Goal: Participate in discussion: Engage in conversation with other users on a specific topic

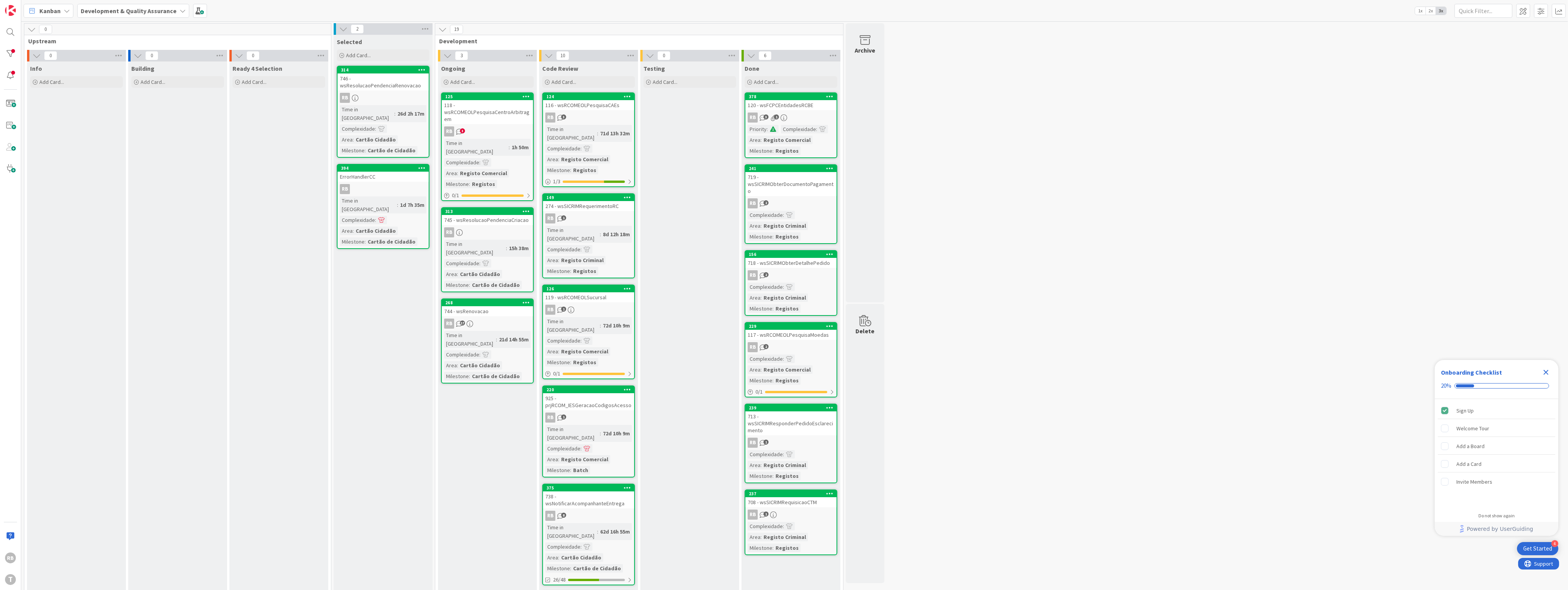
click at [482, 121] on div "118 - wsRCOMEOLPesquisaCentroArbitragem" at bounding box center [487, 112] width 91 height 24
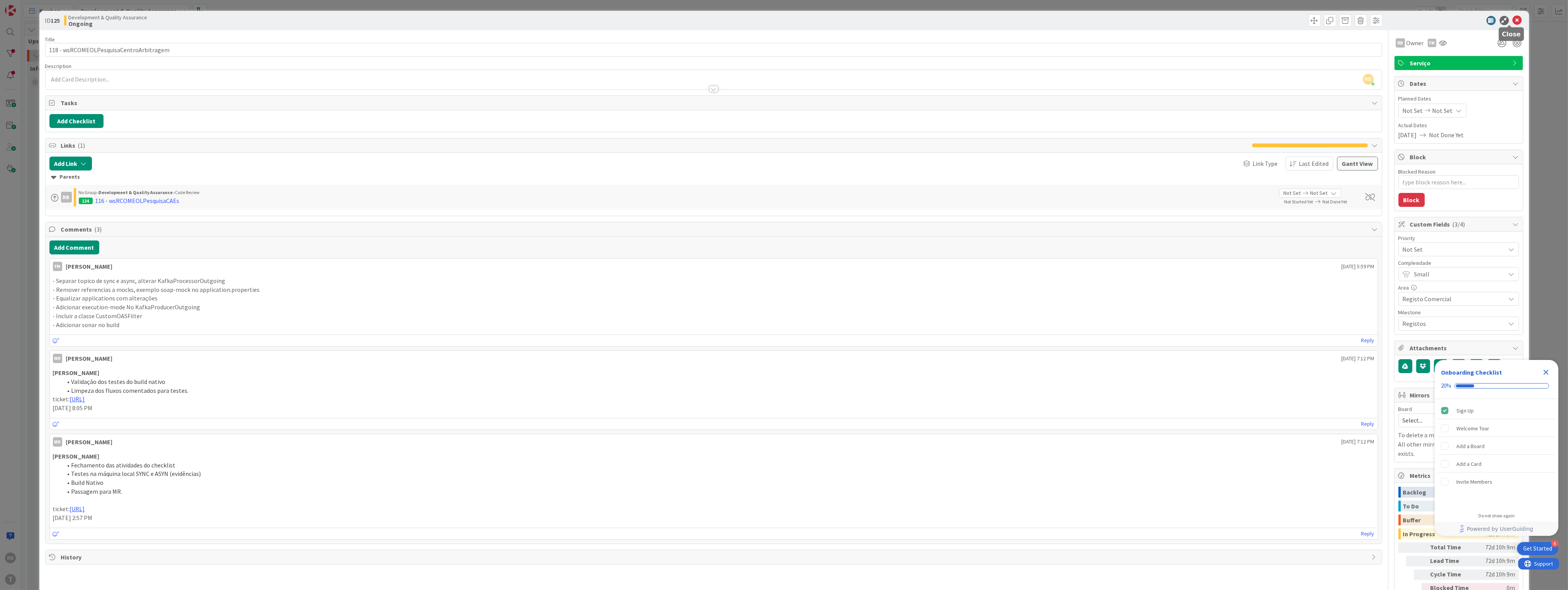
click at [1513, 19] on icon at bounding box center [1518, 20] width 9 height 9
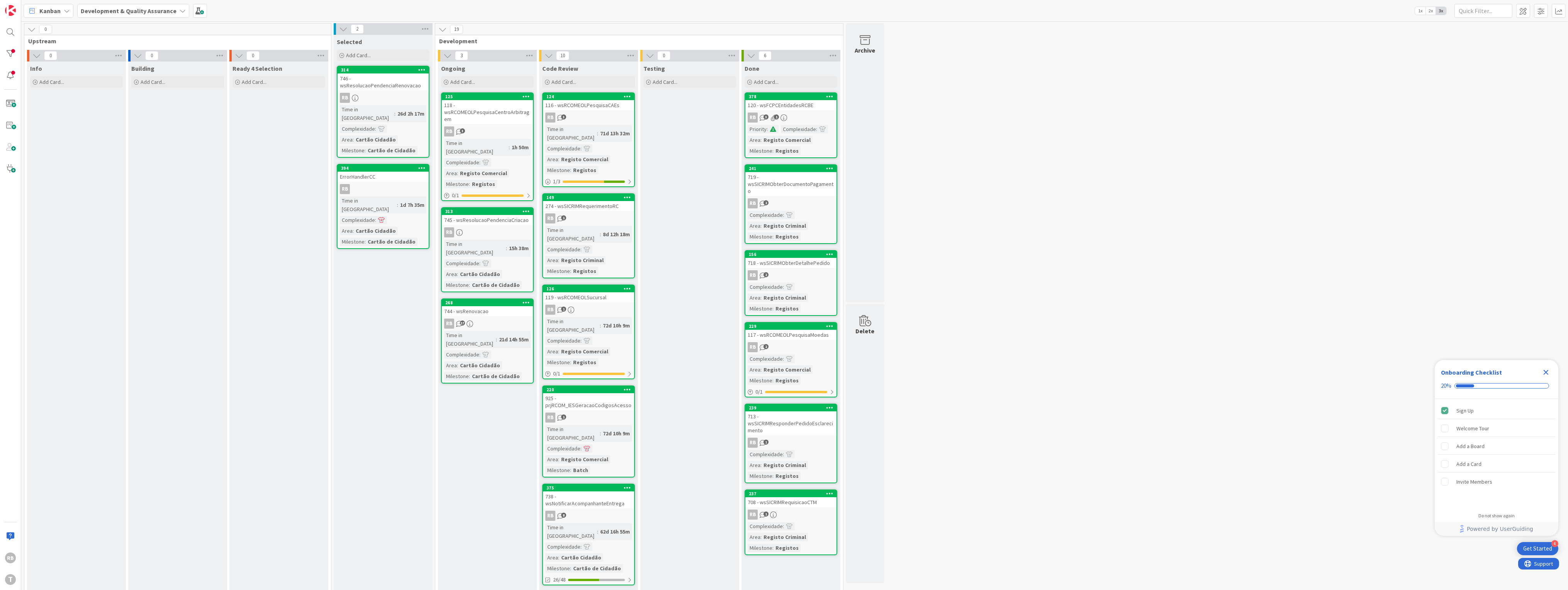
click at [491, 318] on div "RB 17" at bounding box center [487, 323] width 91 height 10
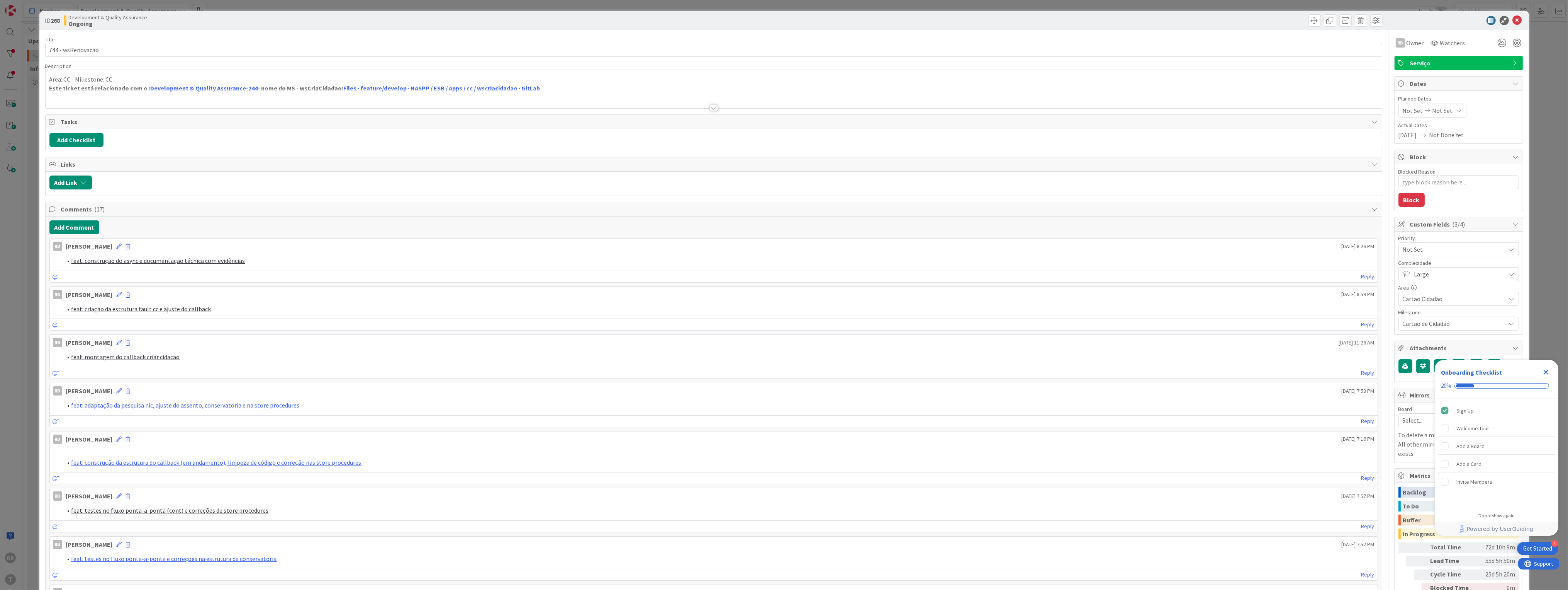
type textarea "x"
click at [69, 226] on button "Add Comment" at bounding box center [74, 228] width 50 height 14
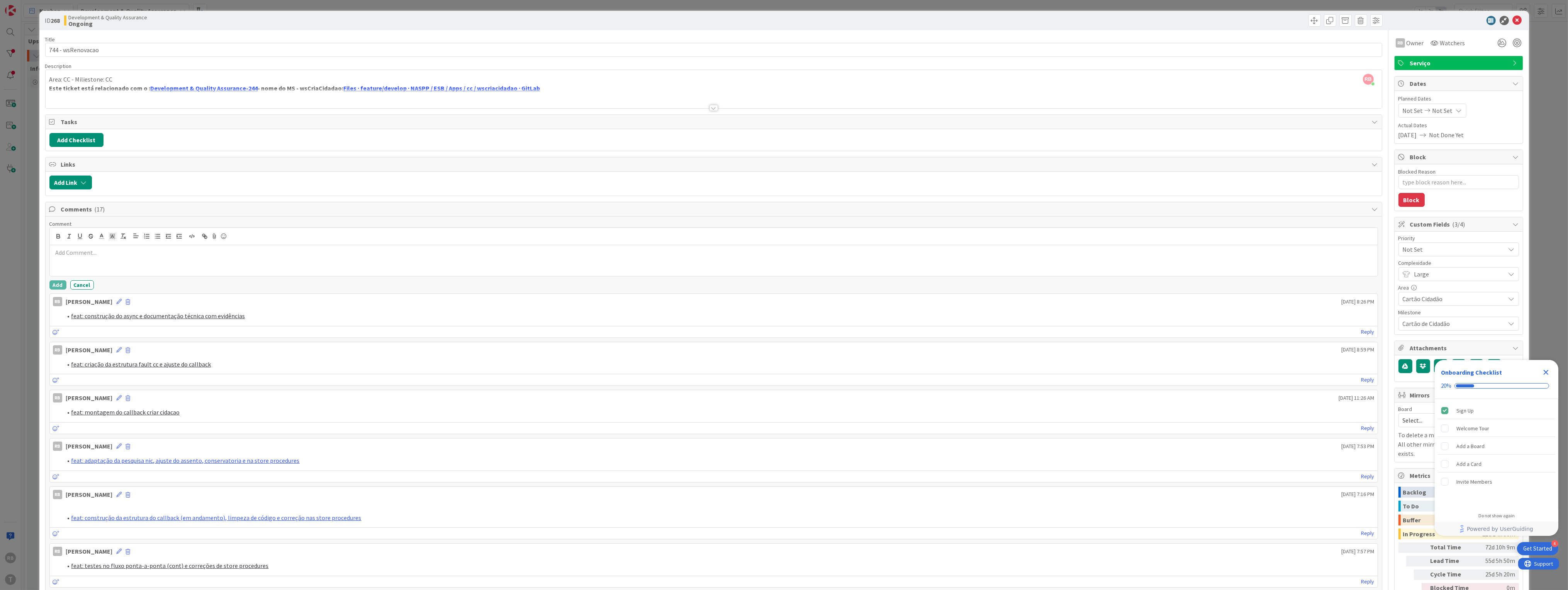
click at [83, 252] on p at bounding box center [714, 253] width 1322 height 9
click at [57, 284] on button "Add" at bounding box center [57, 285] width 17 height 9
click at [1513, 18] on icon at bounding box center [1518, 20] width 9 height 9
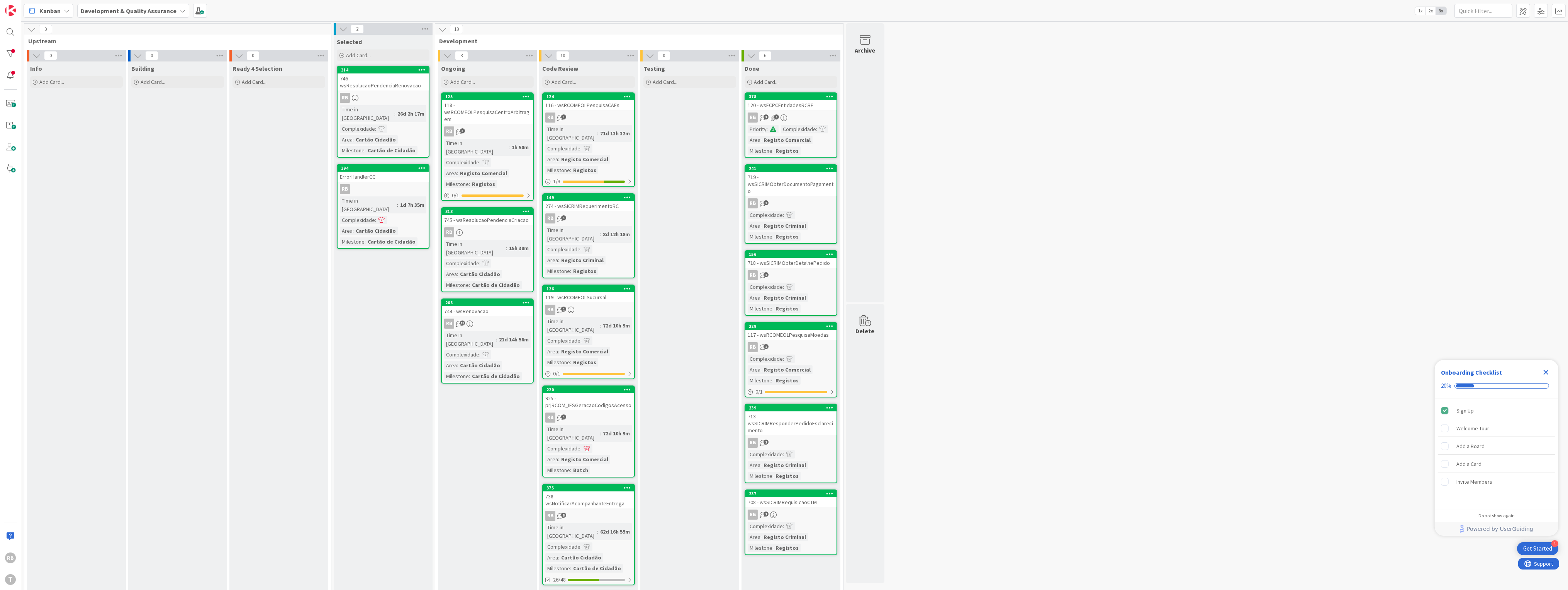
click at [1545, 371] on icon "Close Checklist" at bounding box center [1547, 373] width 5 height 5
click at [509, 119] on div "118 - wsRCOMEOLPesquisaCentroArbitragem" at bounding box center [487, 112] width 91 height 24
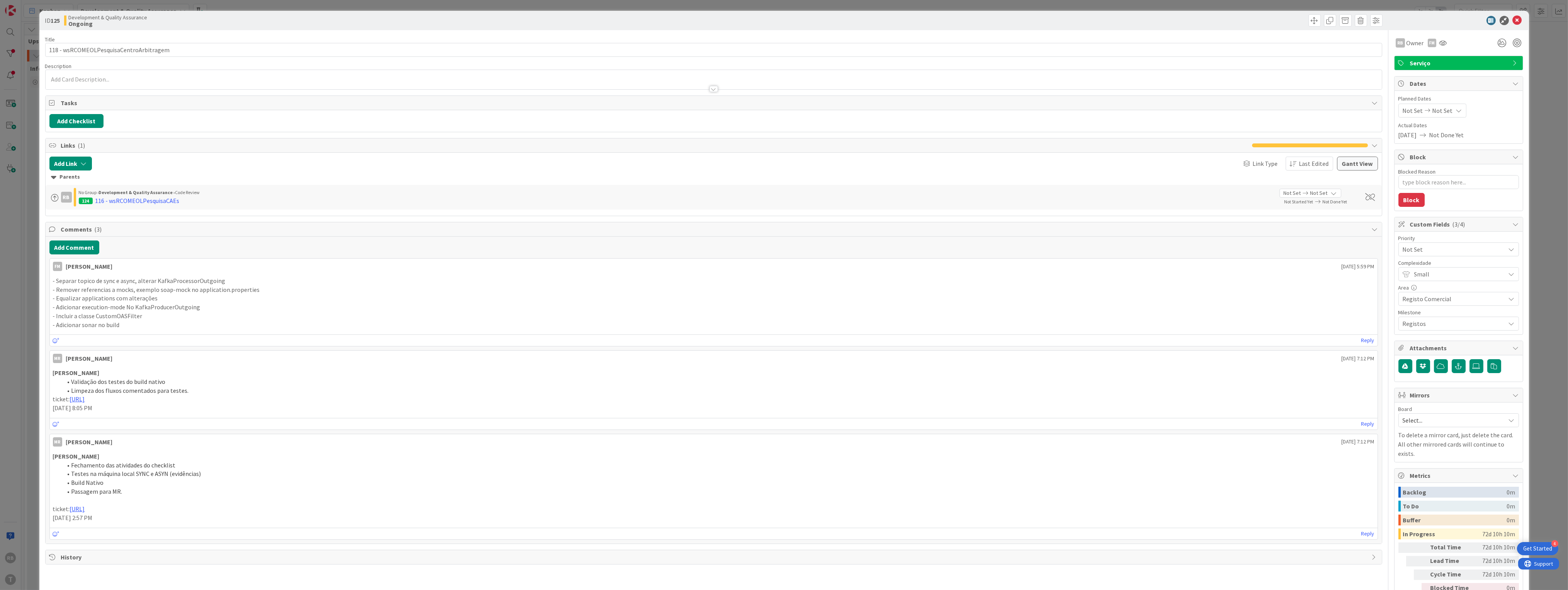
type textarea "x"
click at [1513, 16] on icon at bounding box center [1518, 20] width 9 height 9
